Goal: Task Accomplishment & Management: Complete application form

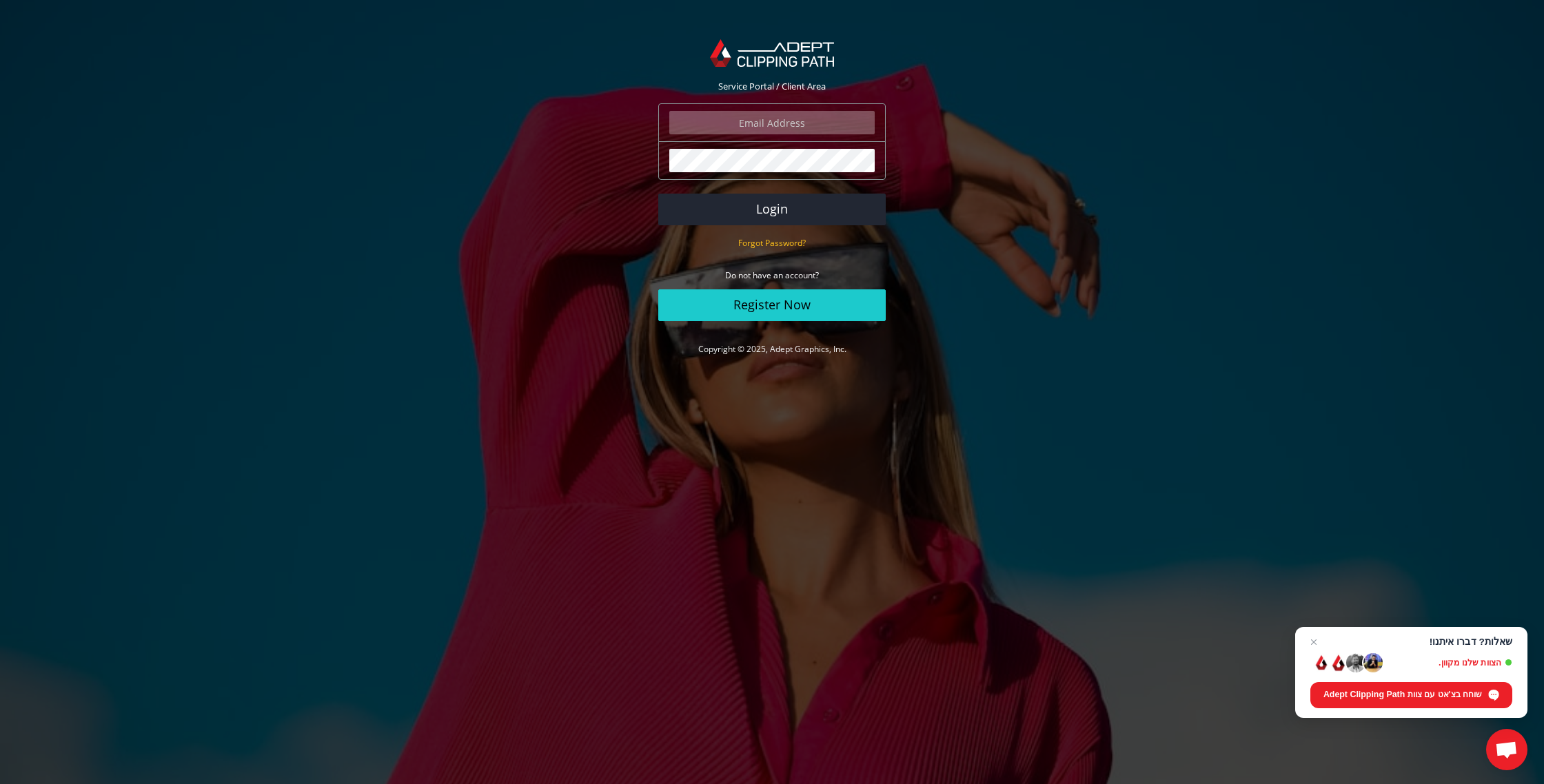
click at [804, 125] on input "email" at bounding box center [771, 122] width 205 height 23
type input "soltymoz@gmail.com"
click at [747, 309] on link "Register Now" at bounding box center [772, 305] width 227 height 32
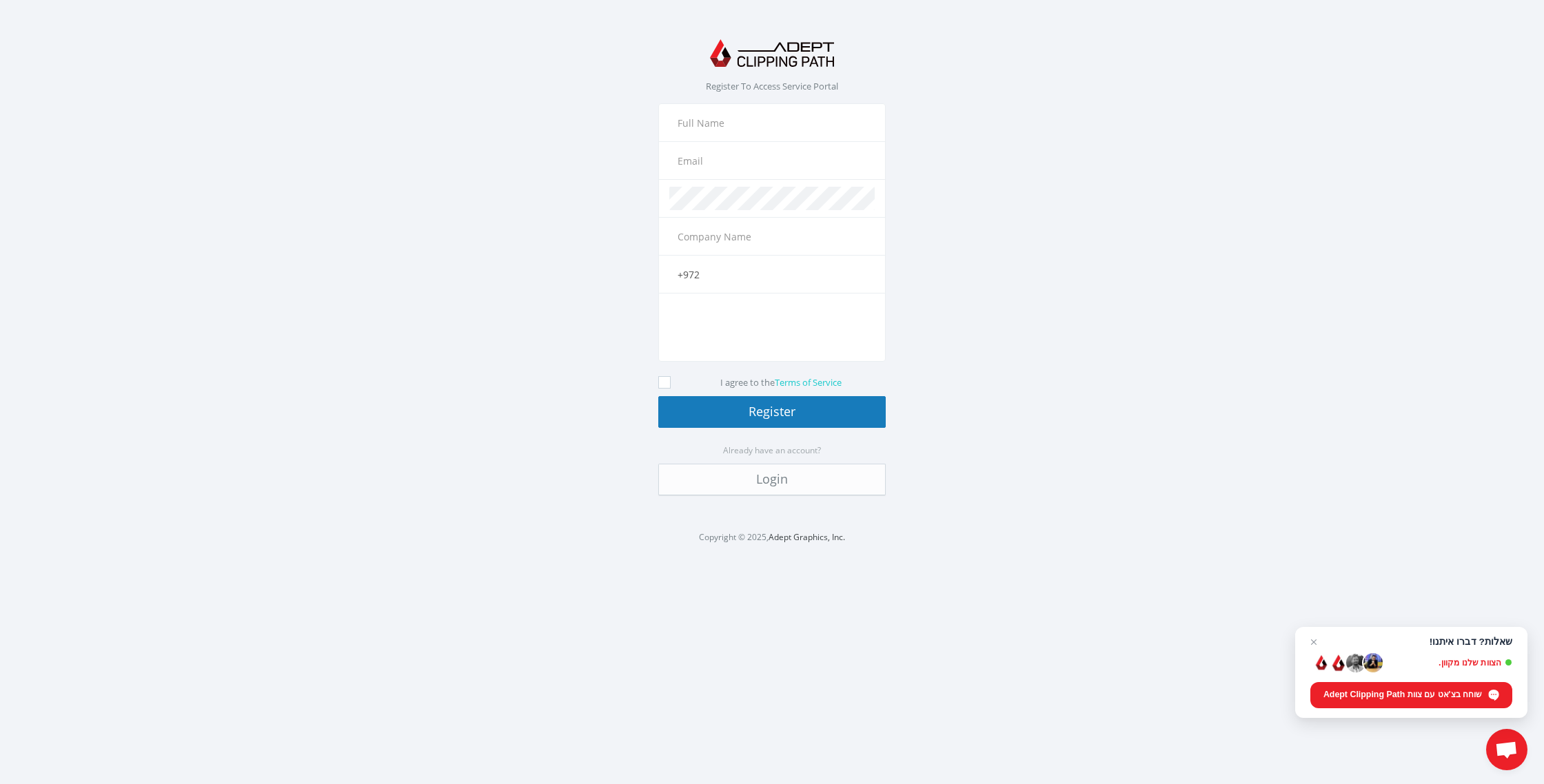
click at [733, 128] on input "text" at bounding box center [771, 122] width 205 height 23
type input "oz moalem"
type input "soltymoz@gmail.com"
type input "oz moalem"
type input "+972 525559054"
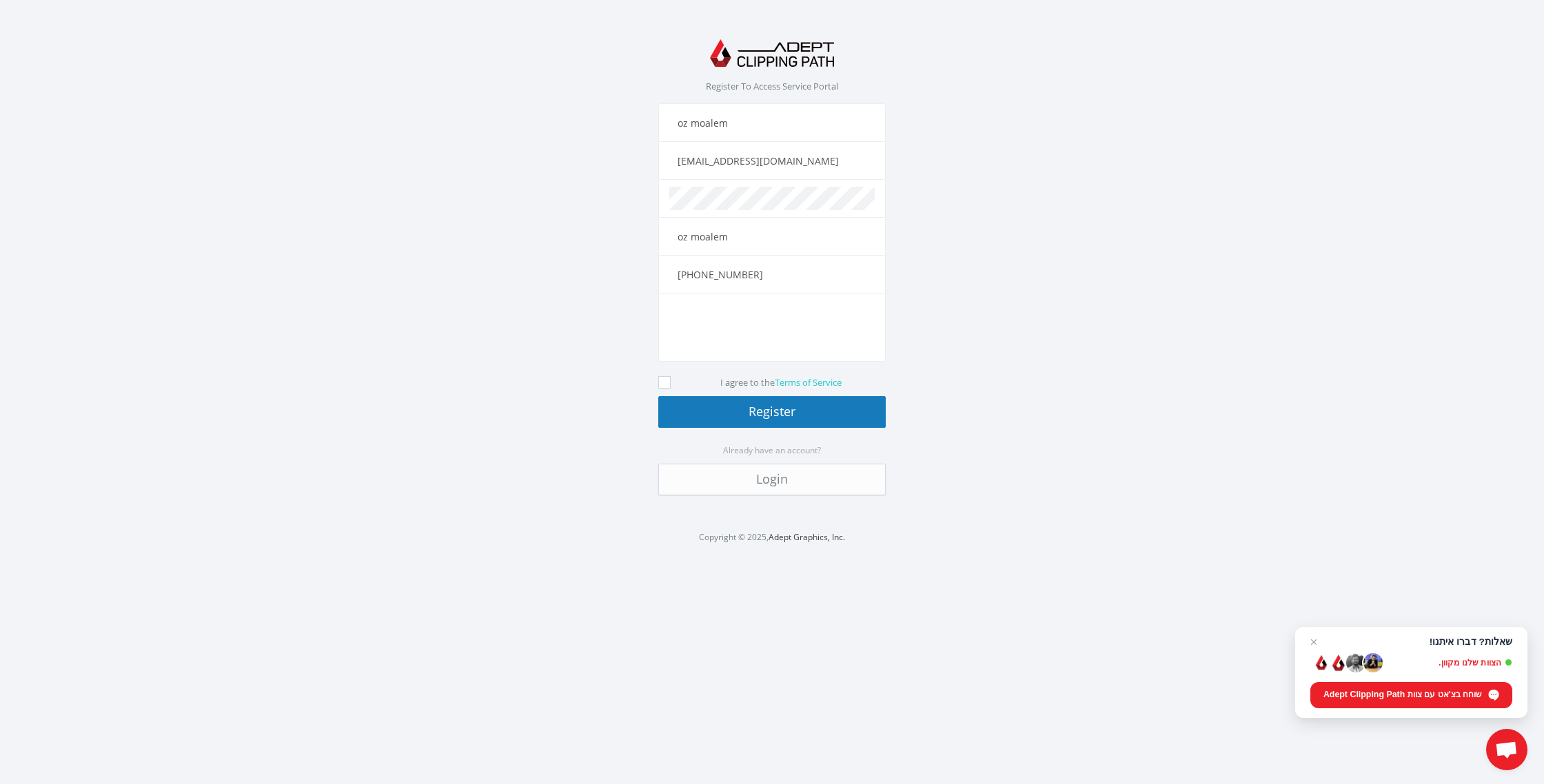
click at [667, 381] on icon at bounding box center [664, 382] width 12 height 12
click at [667, 381] on input "I agree to the Terms of Service" at bounding box center [666, 382] width 9 height 9
checkbox input "true"
click at [723, 412] on button "Register" at bounding box center [772, 412] width 227 height 32
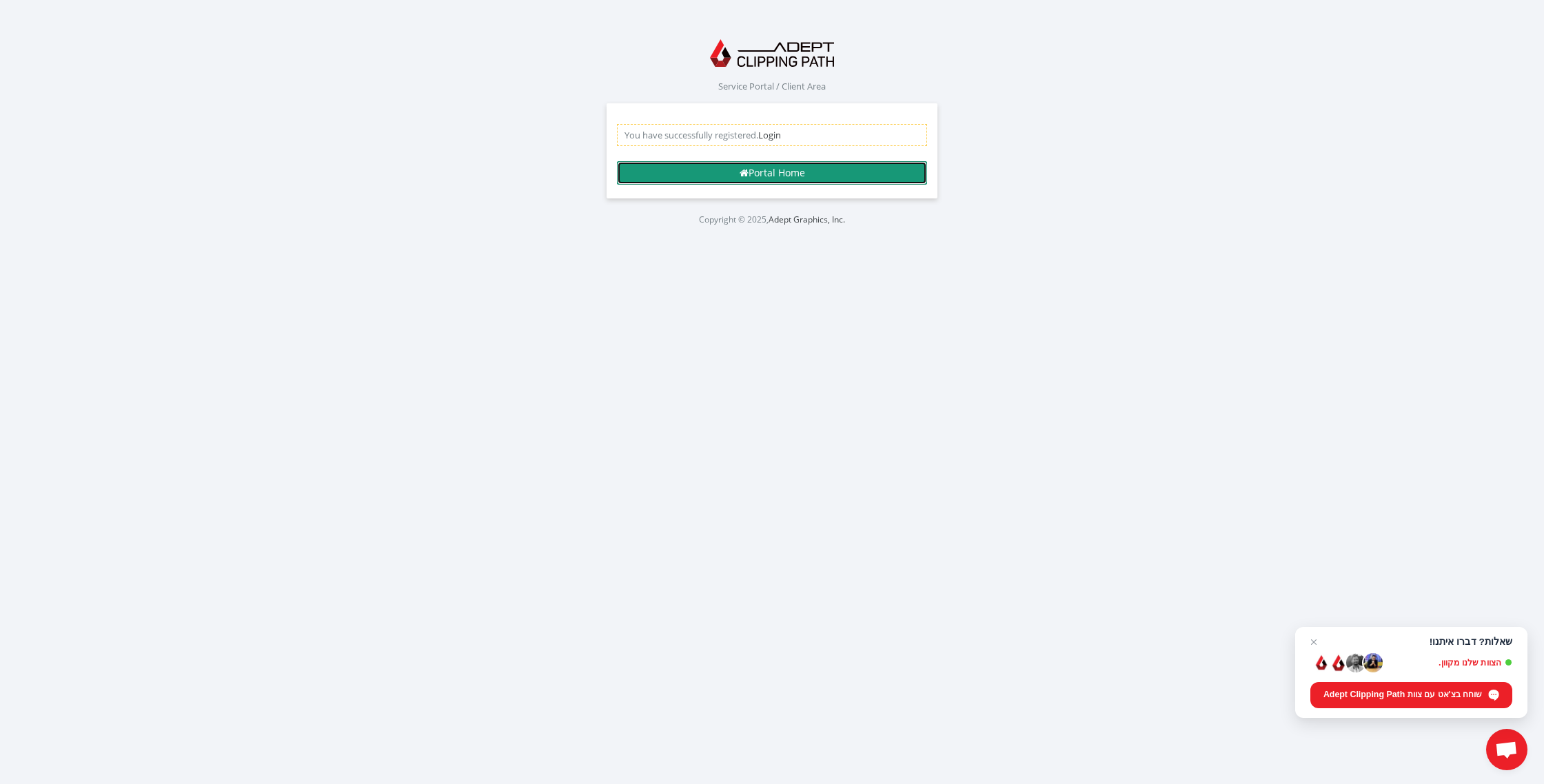
click at [834, 178] on link "Portal Home" at bounding box center [772, 173] width 310 height 23
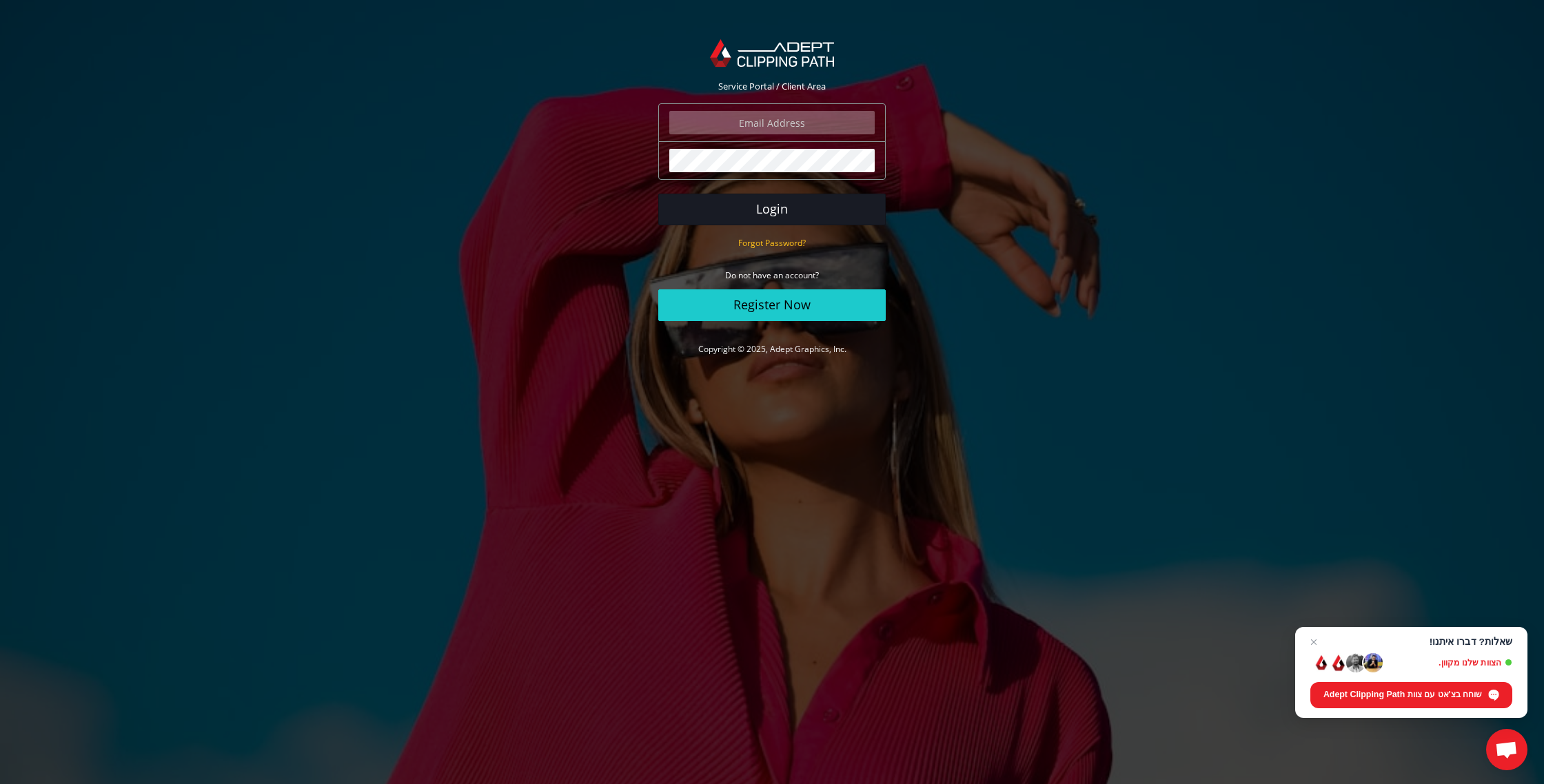
type input "[EMAIL_ADDRESS][DOMAIN_NAME]"
click at [813, 209] on button "Login" at bounding box center [772, 209] width 227 height 32
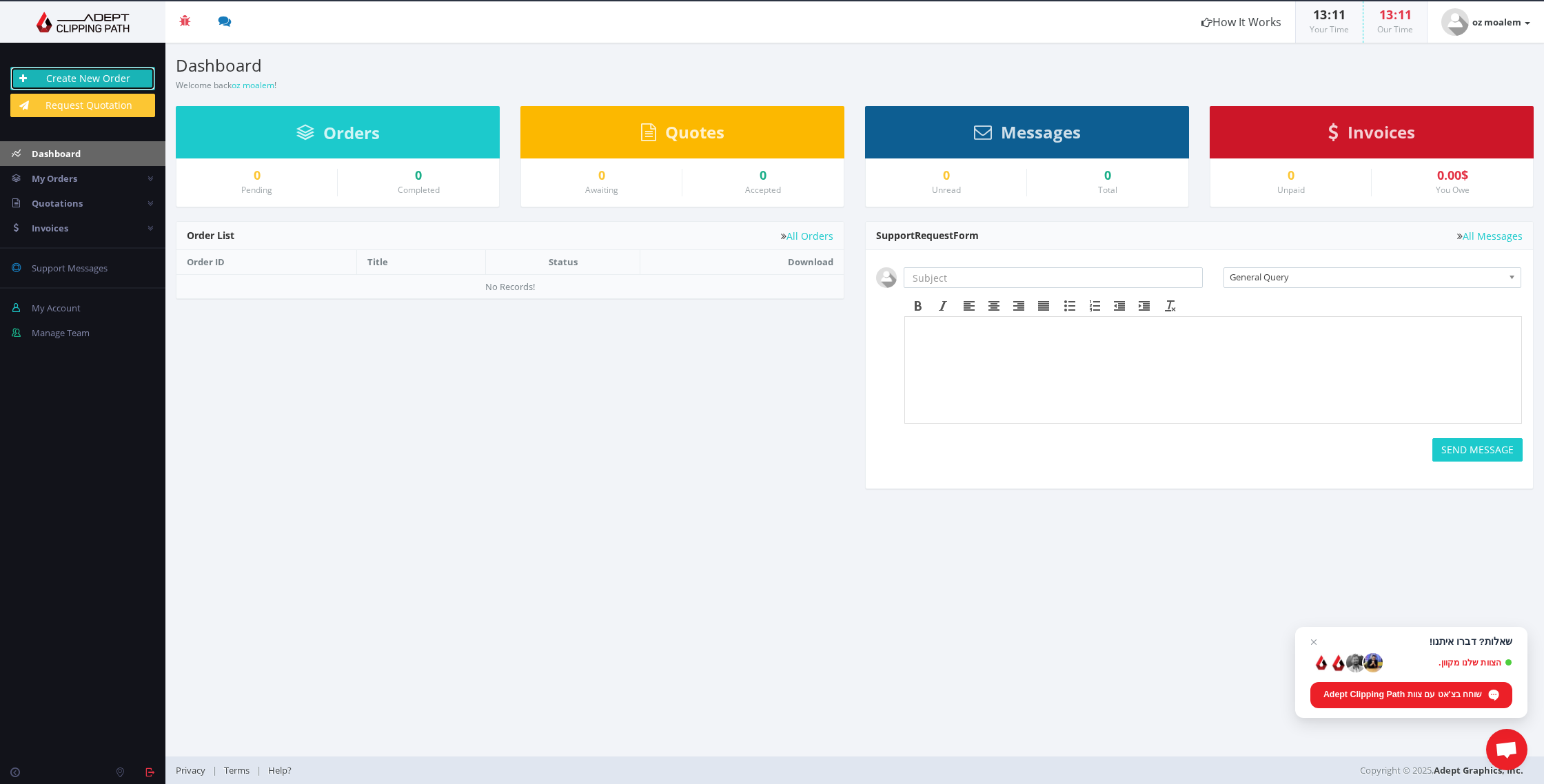
click at [119, 76] on link "Create New Order" at bounding box center [83, 78] width 145 height 23
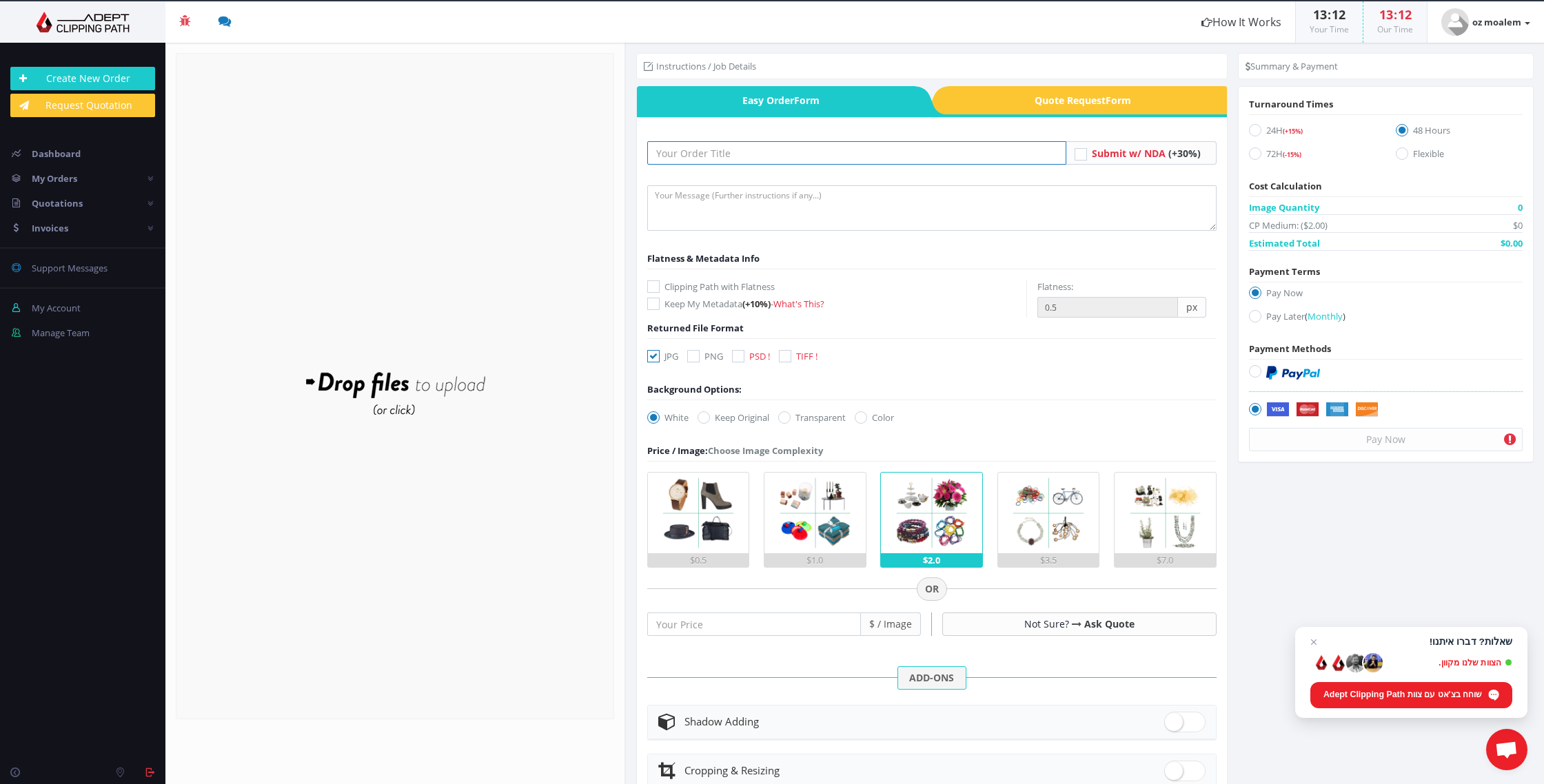
click at [757, 151] on input "text" at bounding box center [856, 153] width 419 height 23
click at [1047, 109] on span "Quote Request Form" at bounding box center [1088, 100] width 278 height 28
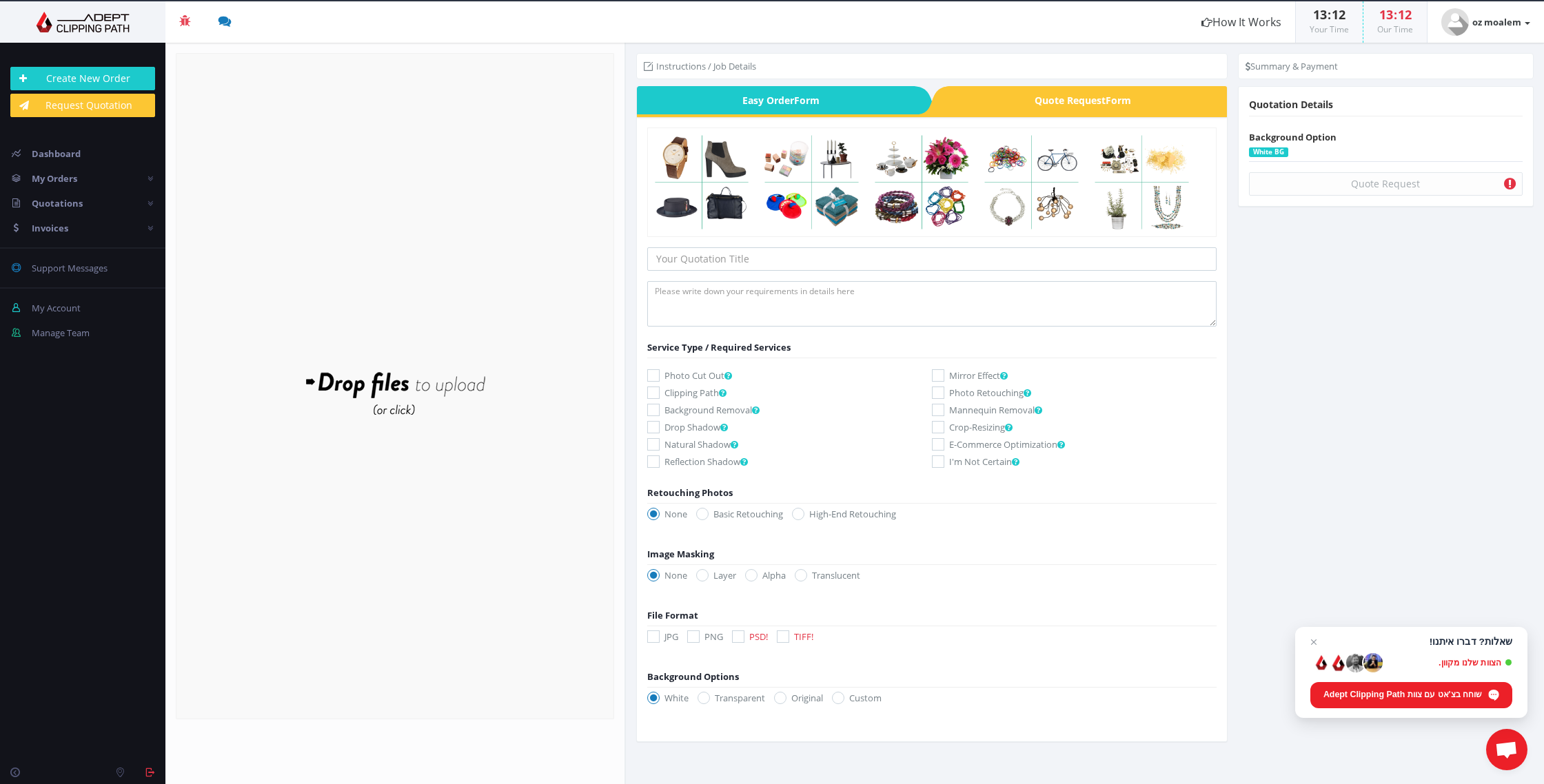
click at [842, 106] on span "Easy Order Form" at bounding box center [776, 100] width 278 height 28
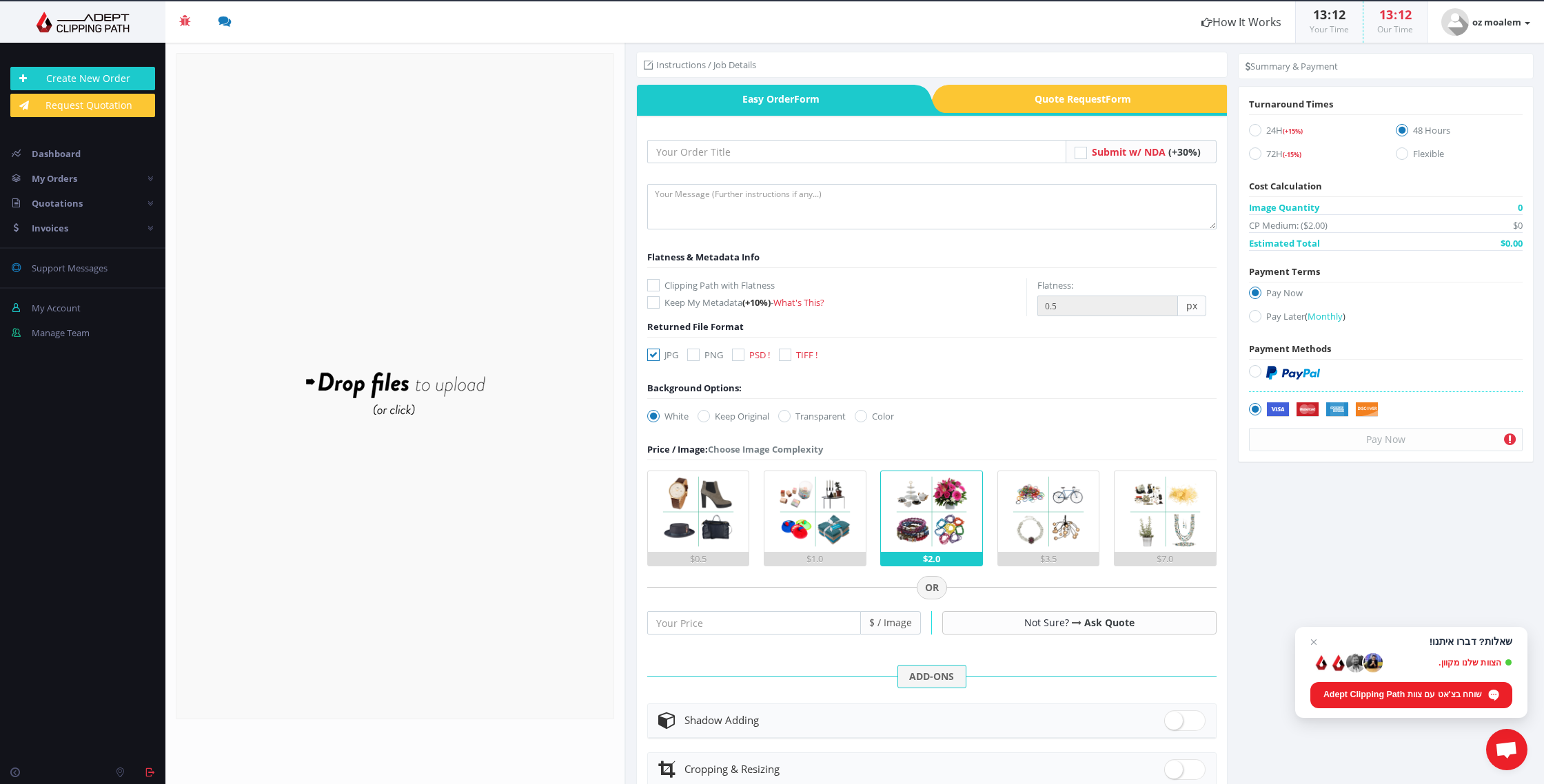
scroll to position [4, 0]
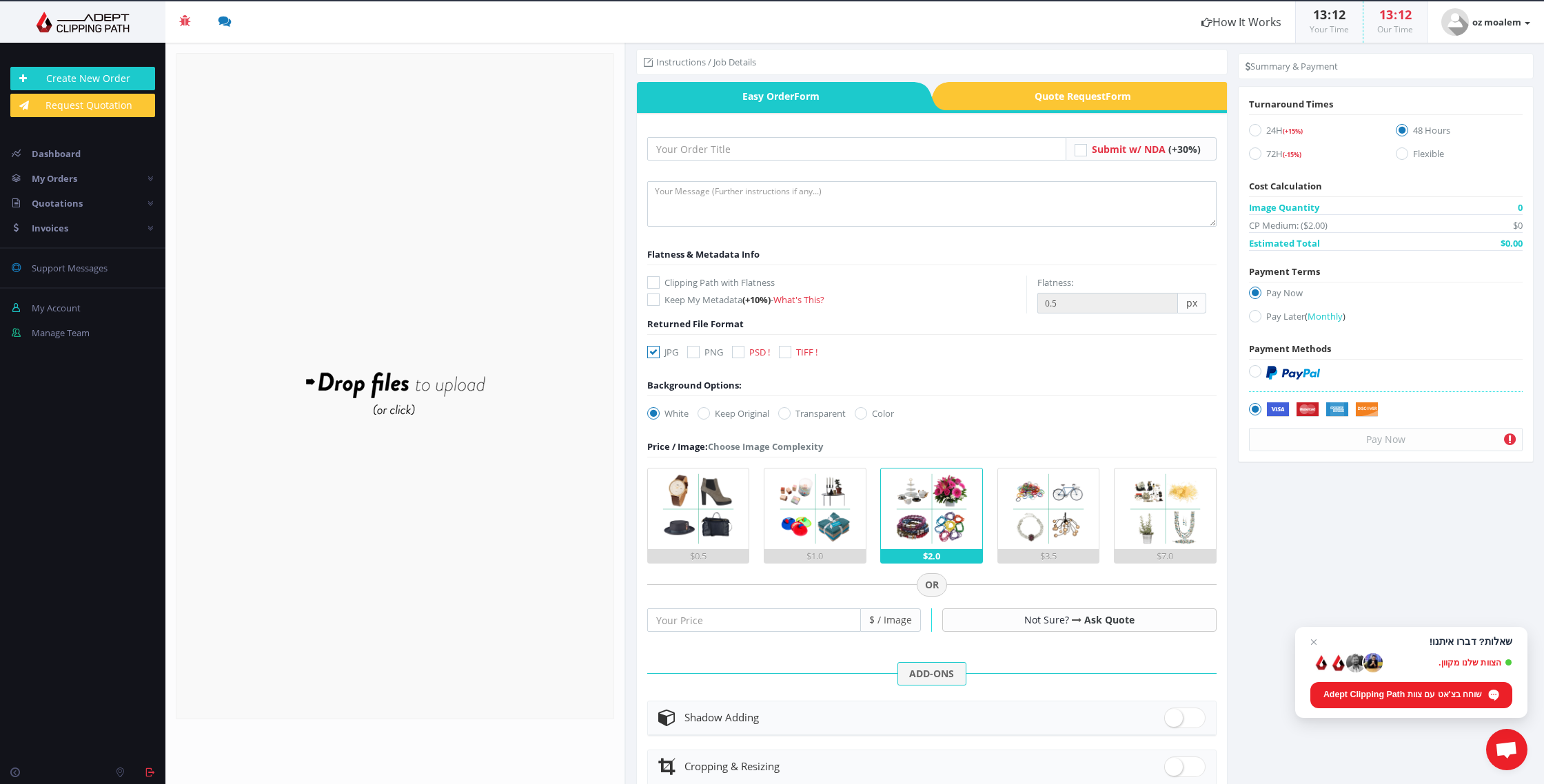
click at [1059, 104] on span "Quote Request Form" at bounding box center [1088, 96] width 278 height 28
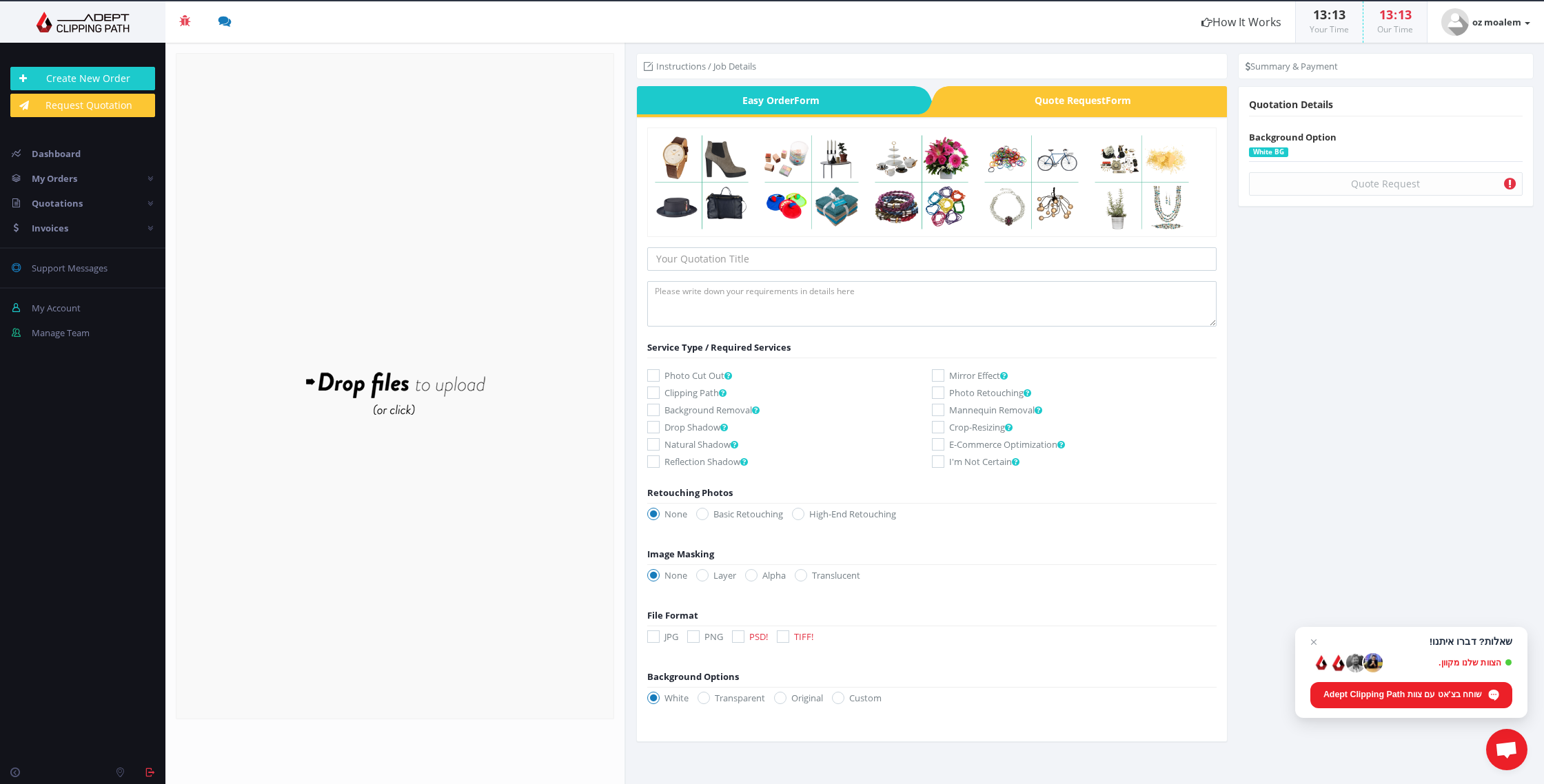
click at [102, 26] on img at bounding box center [83, 21] width 145 height 21
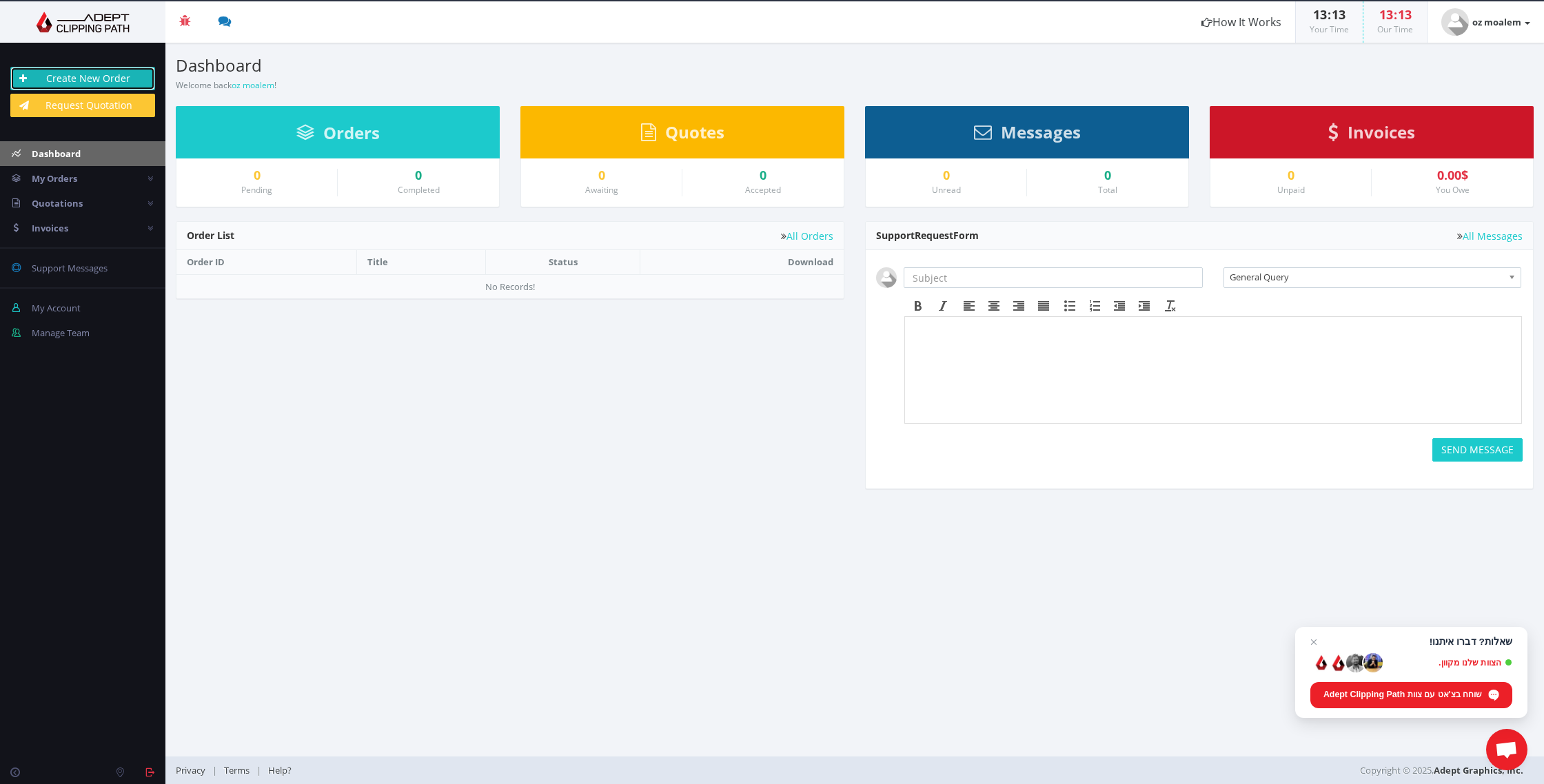
click at [100, 78] on link "Create New Order" at bounding box center [83, 78] width 145 height 23
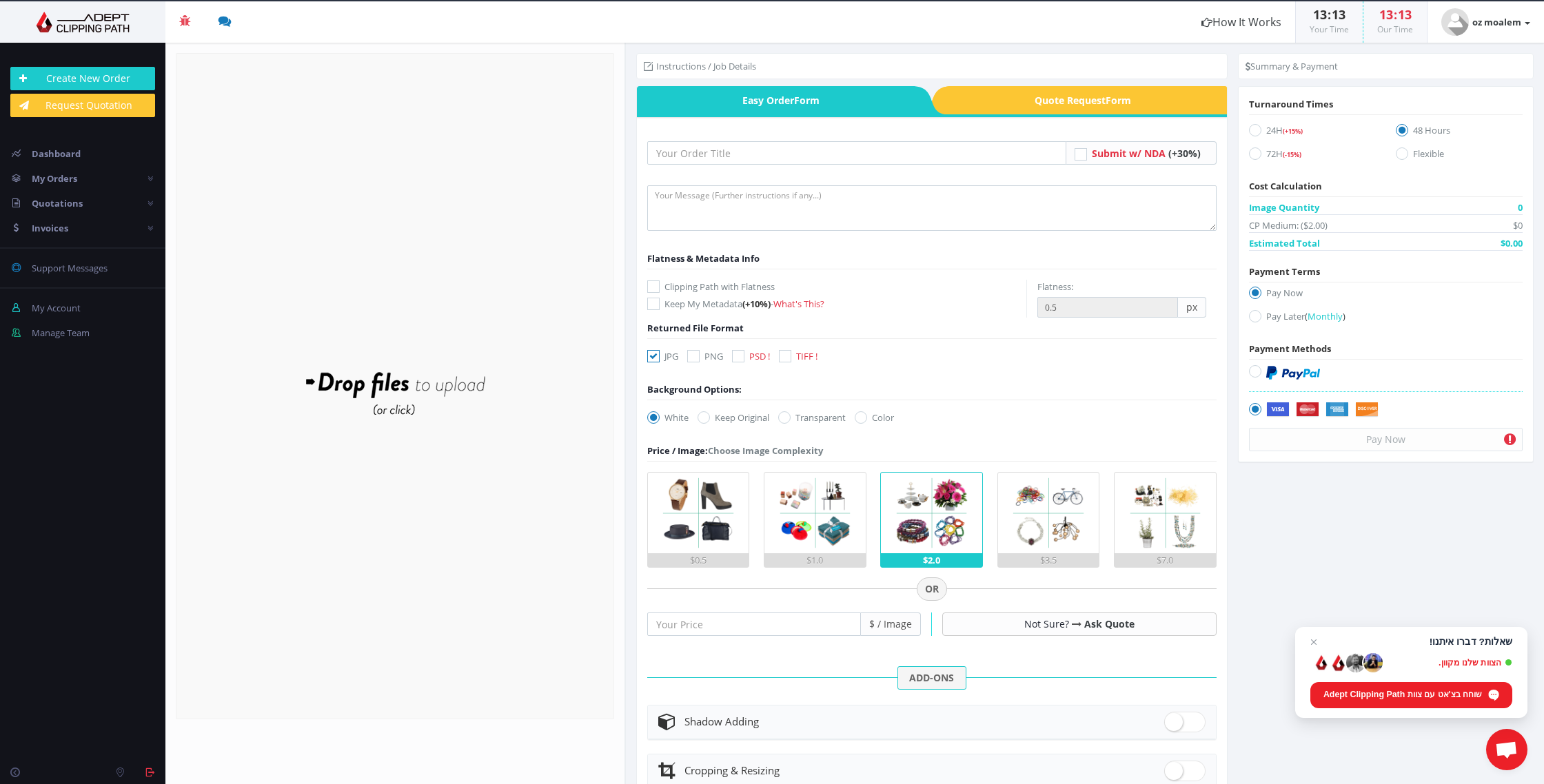
click at [1029, 102] on span "Quote Request Form" at bounding box center [1088, 100] width 278 height 28
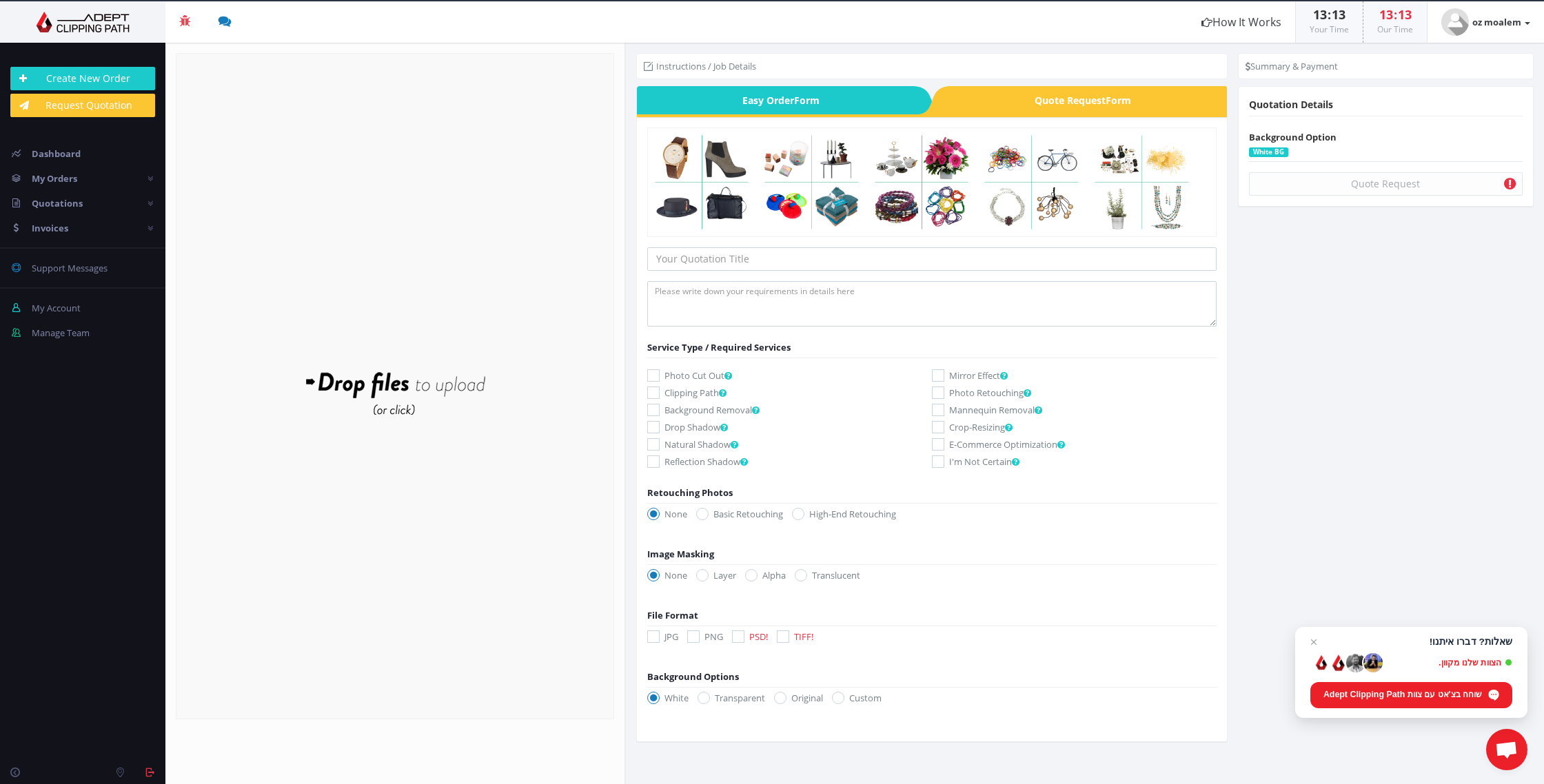
click at [985, 392] on label "Photo Retouching" at bounding box center [1074, 392] width 284 height 14
click at [944, 392] on input "Photo Retouching" at bounding box center [940, 393] width 9 height 9
checkbox input "true"
click at [803, 510] on icon at bounding box center [798, 514] width 12 height 12
click at [803, 510] on input "High-End Retouching" at bounding box center [800, 514] width 9 height 9
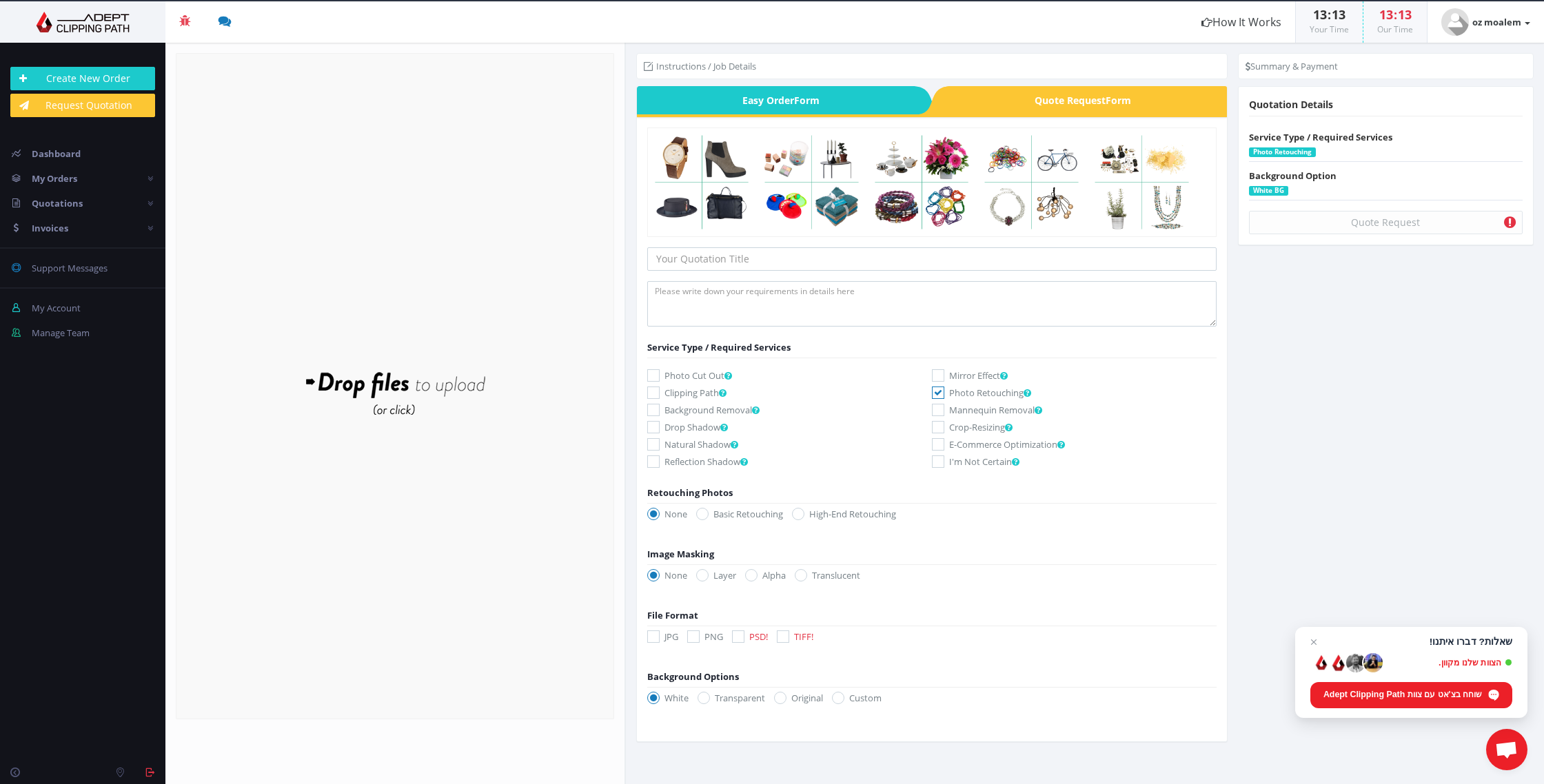
radio input "true"
click at [650, 636] on icon at bounding box center [653, 636] width 12 height 12
click at [650, 636] on input "JPG" at bounding box center [655, 637] width 9 height 9
checkbox input "true"
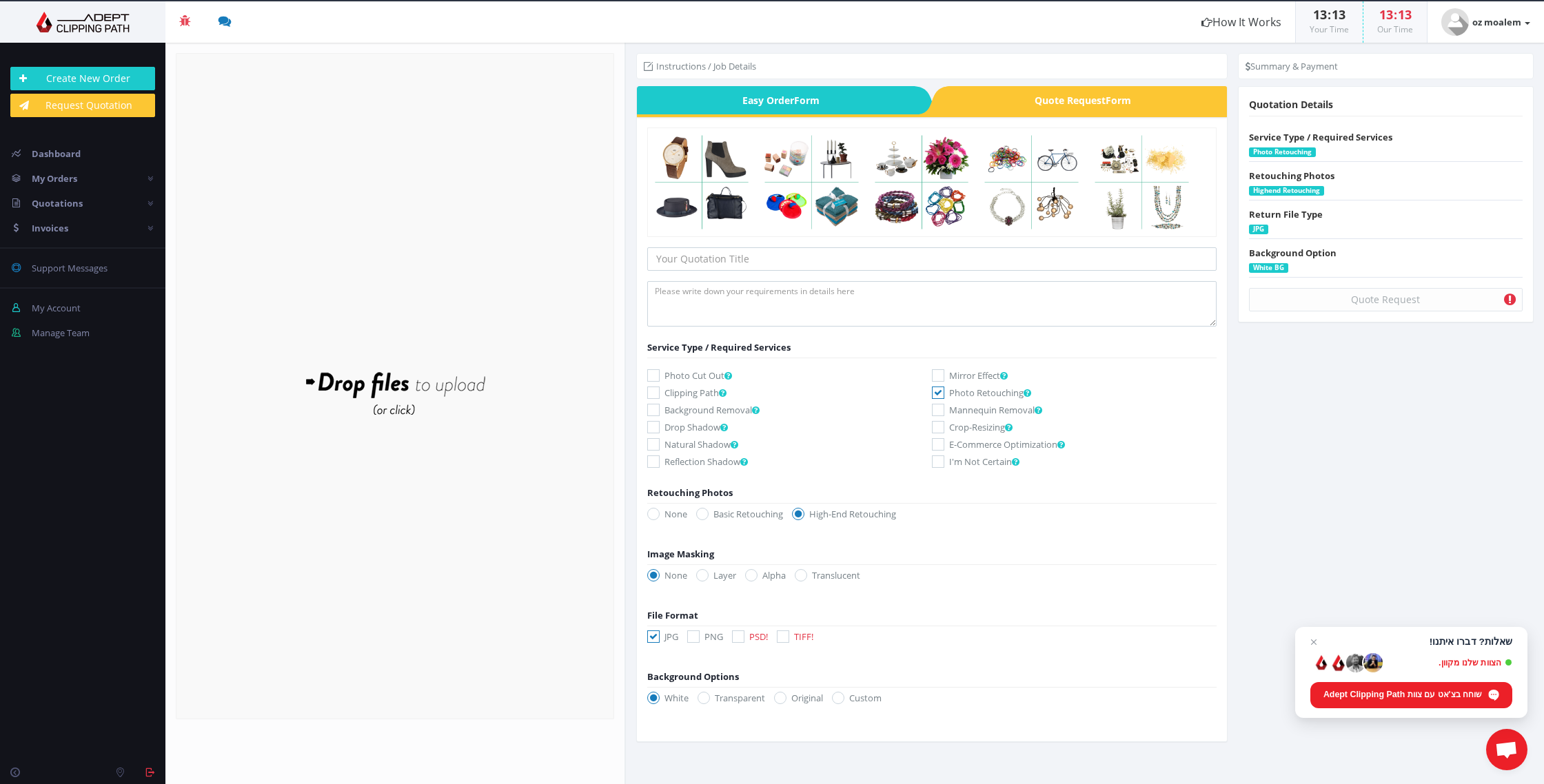
click at [798, 701] on label "Original" at bounding box center [798, 697] width 49 height 14
click at [786, 701] on input "Original" at bounding box center [782, 698] width 9 height 9
radio input "true"
click at [938, 392] on icon at bounding box center [938, 392] width 12 height 12
click at [938, 392] on input "Photo Retouching" at bounding box center [940, 393] width 9 height 9
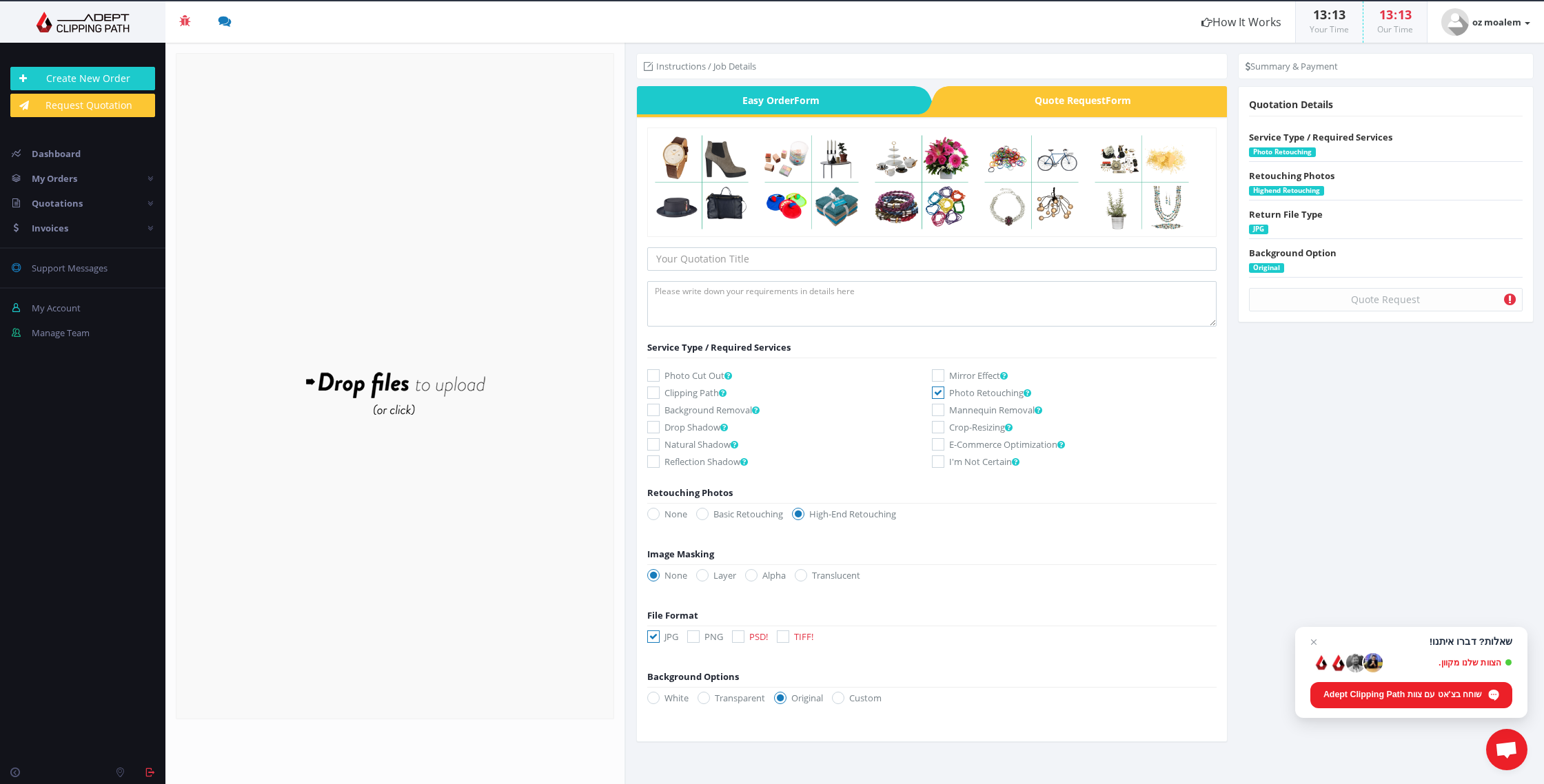
checkbox input "false"
click at [767, 308] on textarea at bounding box center [931, 304] width 569 height 45
paste textarea "retouch 🏗️ Construction elements (cranes, scaffolding, etc.) 🪟 Balcony clutter …"
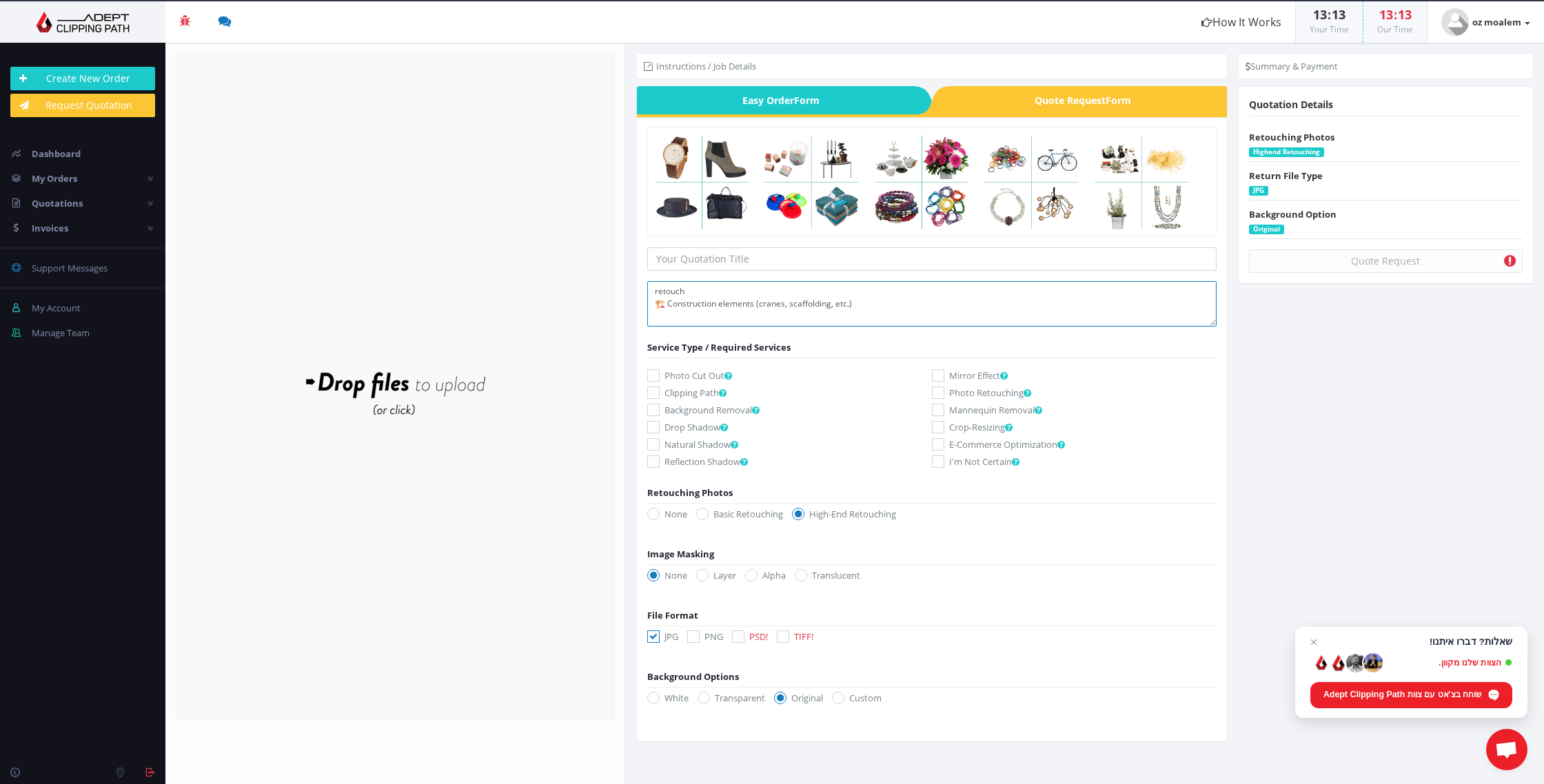
type textarea "retouch 🏗️ Construction elements (cranes, scaffolding, etc.) 🪟 Balcony clutter …"
click at [803, 259] on input "text" at bounding box center [931, 259] width 569 height 23
click at [995, 395] on label "Photo Retouching" at bounding box center [1074, 392] width 284 height 14
click at [944, 395] on input "Photo Retouching" at bounding box center [940, 393] width 9 height 9
click at [995, 395] on label "Photo Retouching" at bounding box center [1074, 392] width 284 height 14
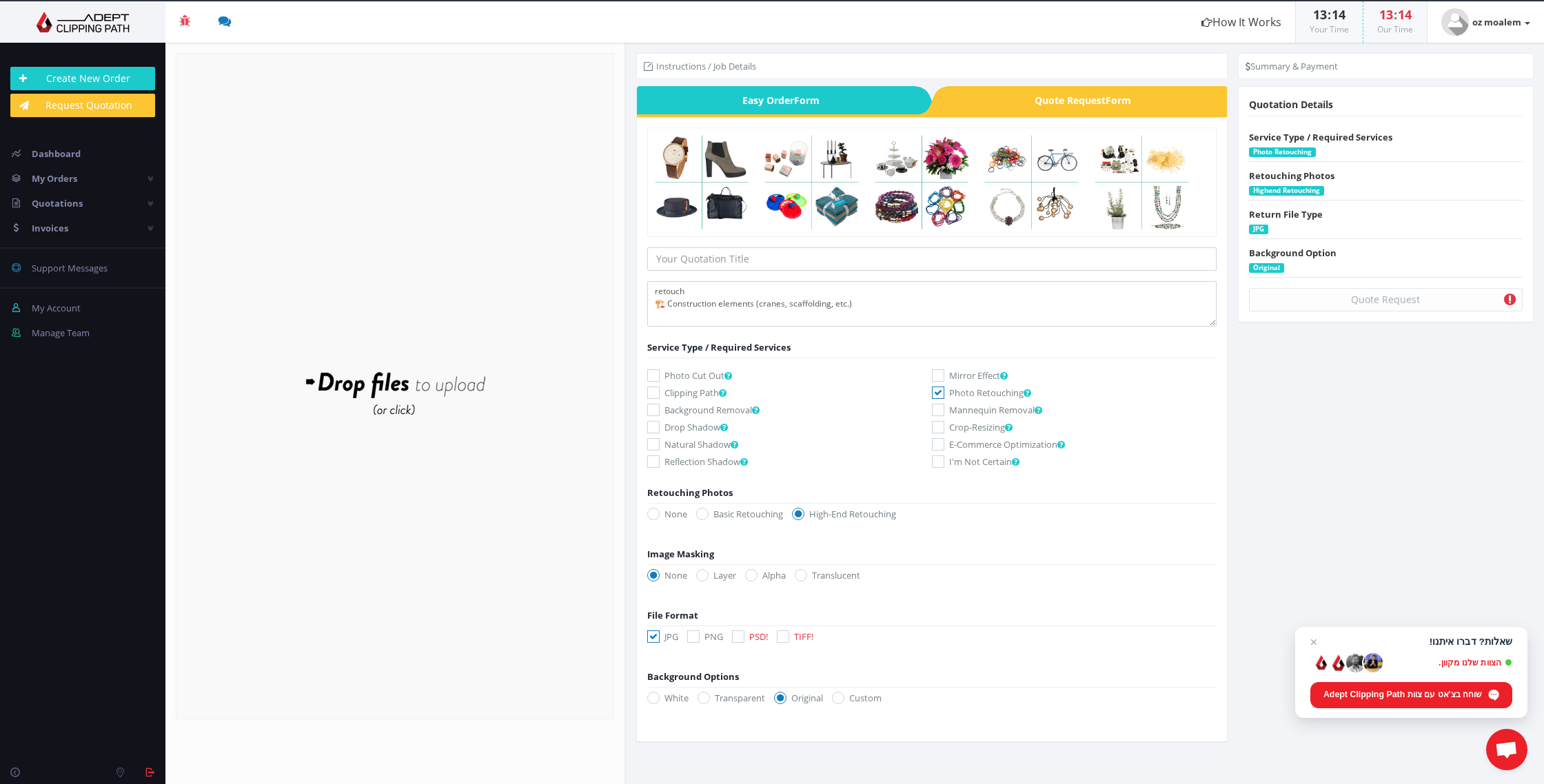
click at [944, 395] on input "Photo Retouching" at bounding box center [940, 393] width 9 height 9
checkbox input "false"
